Goal: Go to known website: Access a specific website the user already knows

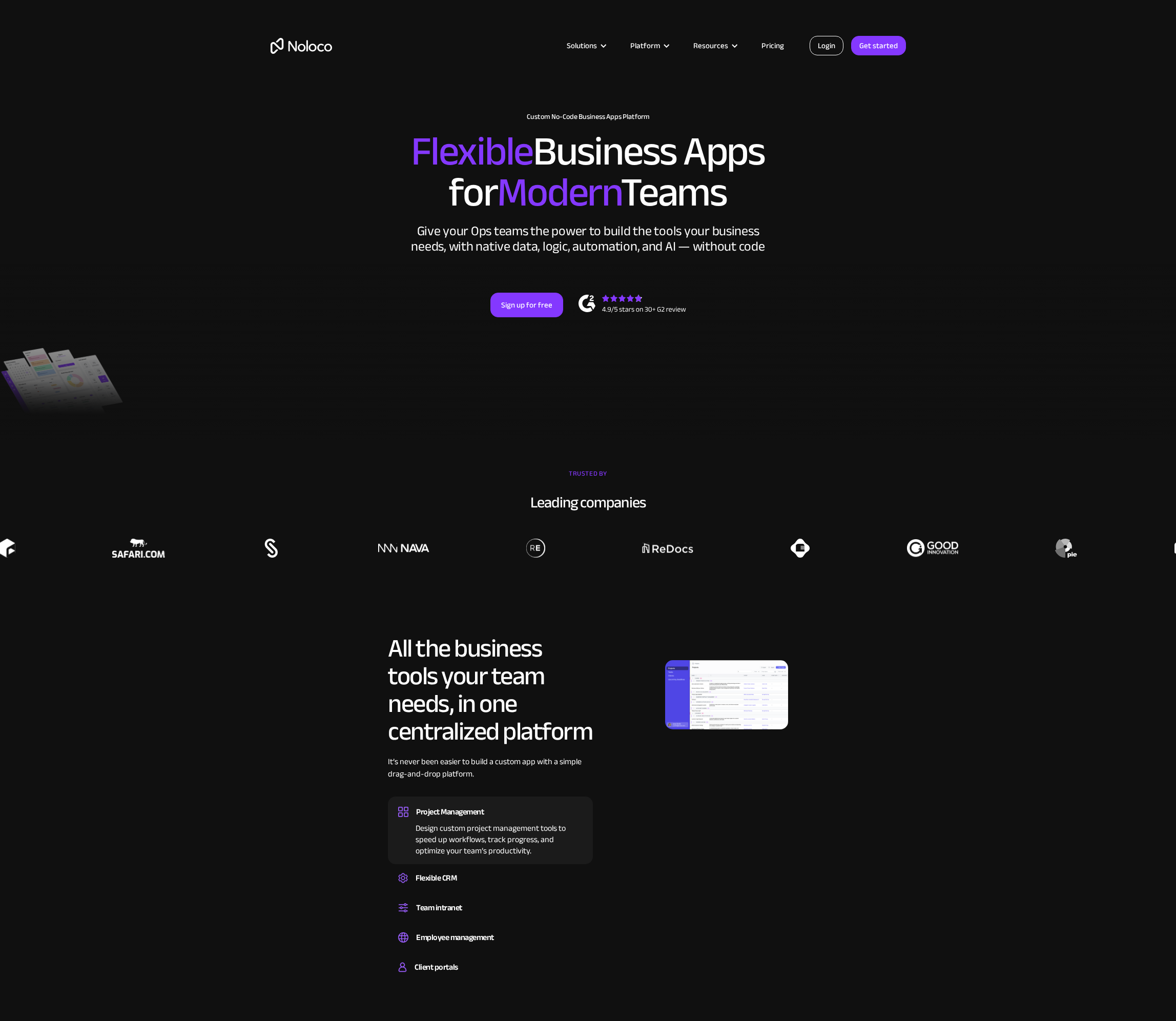
click at [824, 47] on link "Login" at bounding box center [826, 45] width 34 height 19
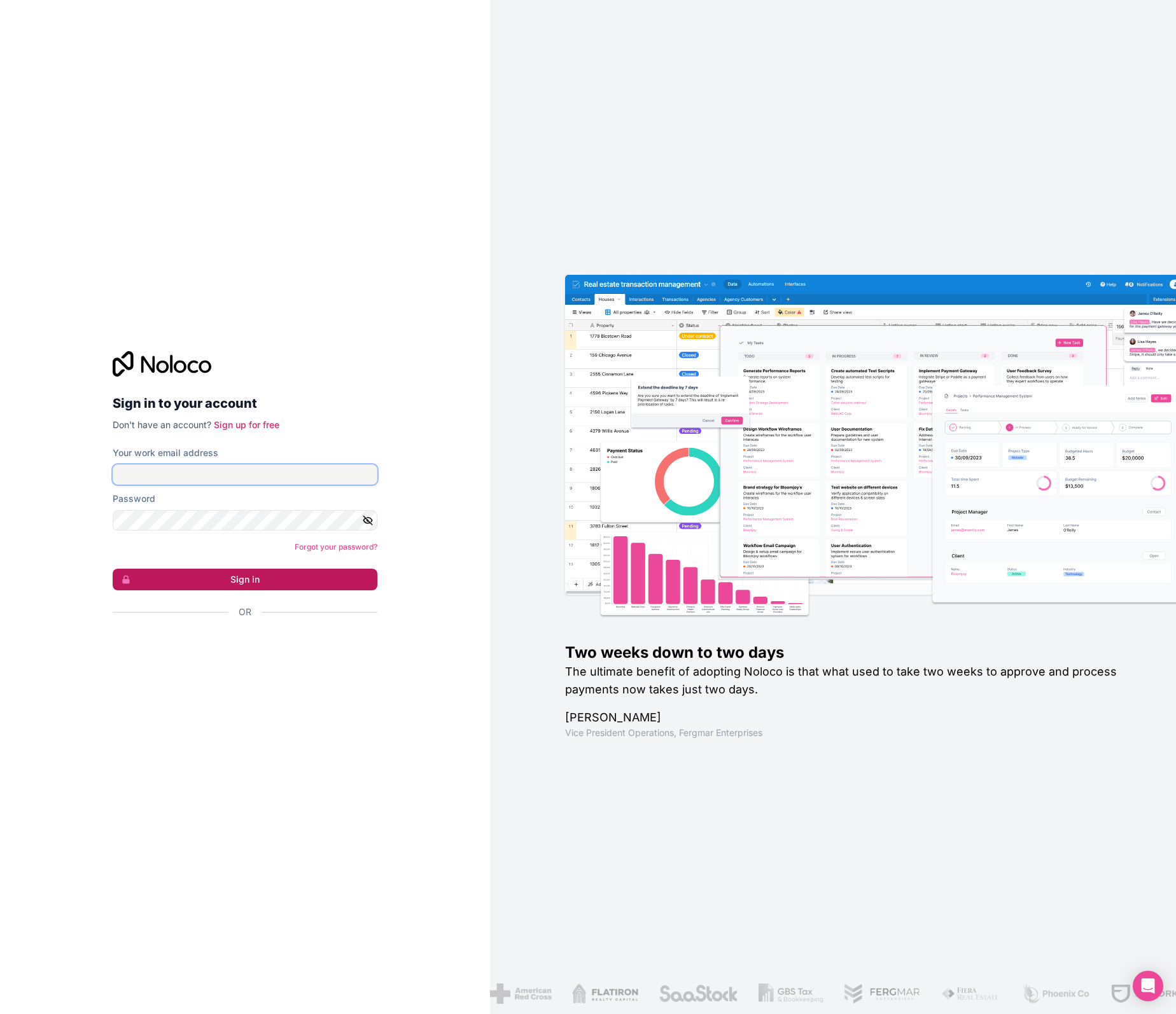
type input "[EMAIL_ADDRESS][DOMAIN_NAME]"
click at [240, 582] on button "Sign in" at bounding box center [244, 579] width 265 height 22
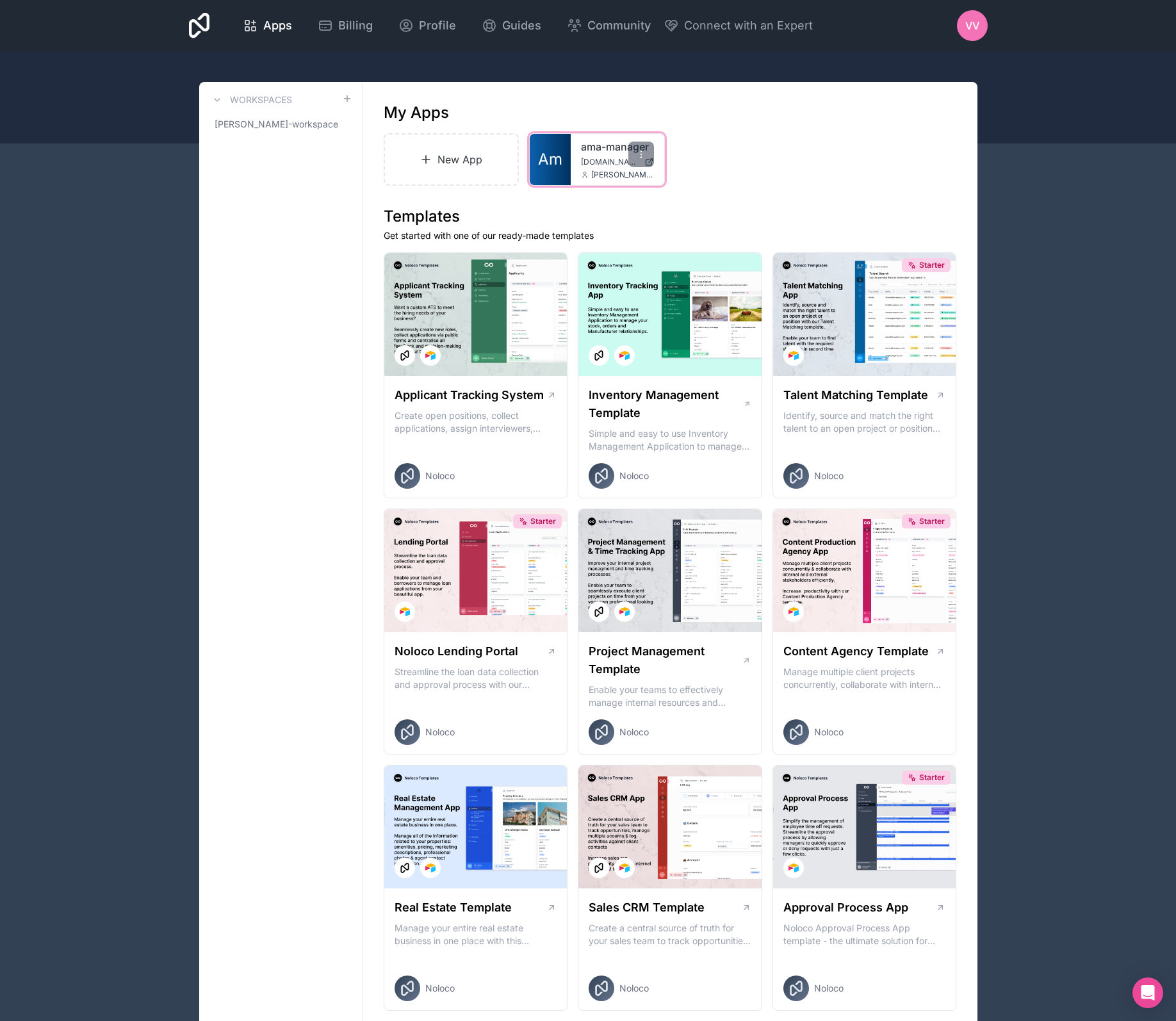
click at [577, 155] on div "ama-manager [DOMAIN_NAME] [PERSON_NAME][EMAIL_ADDRESS][DOMAIN_NAME]" at bounding box center [617, 159] width 94 height 51
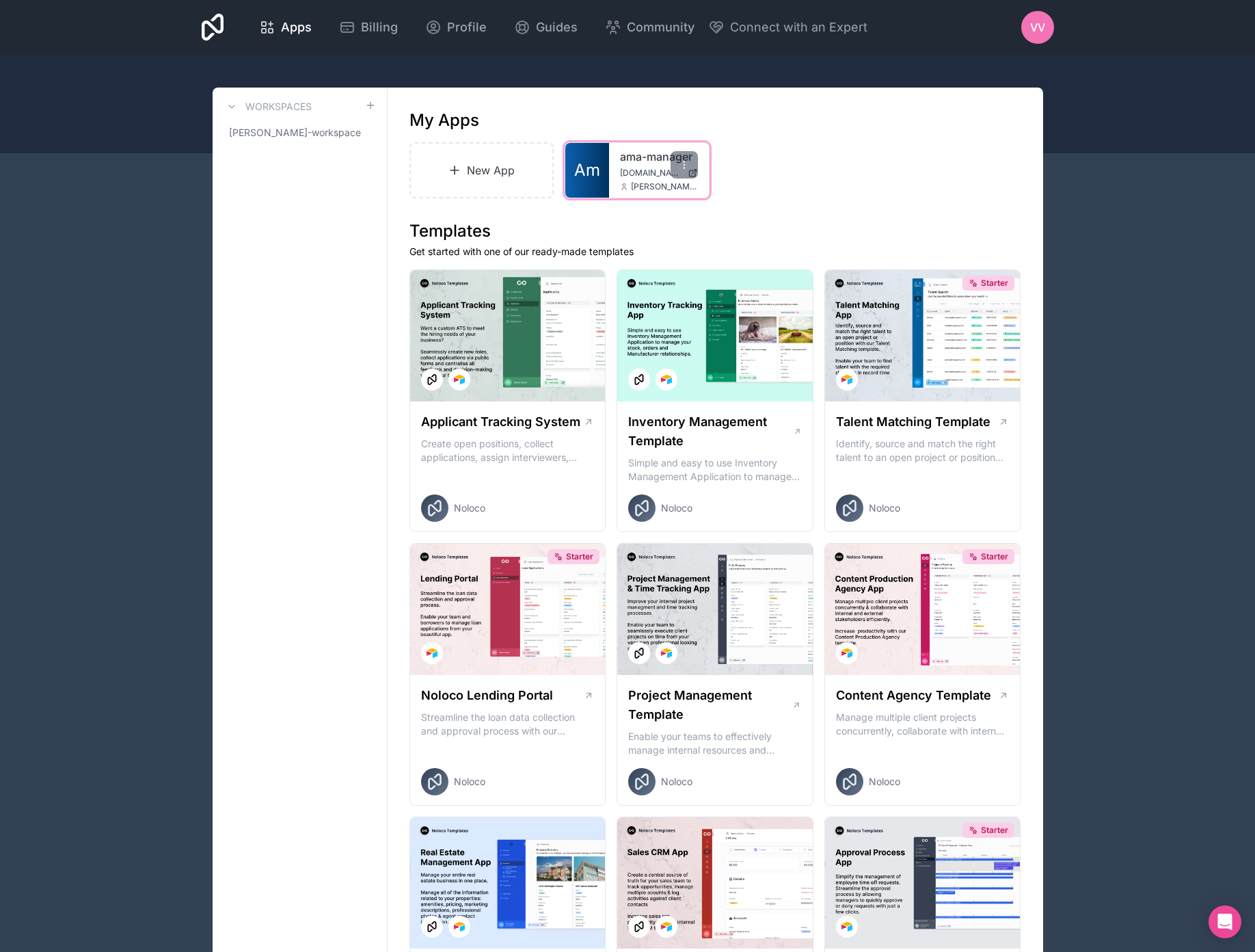
click at [607, 161] on link "Am" at bounding box center [587, 170] width 43 height 55
